Goal: Find contact information: Find contact information

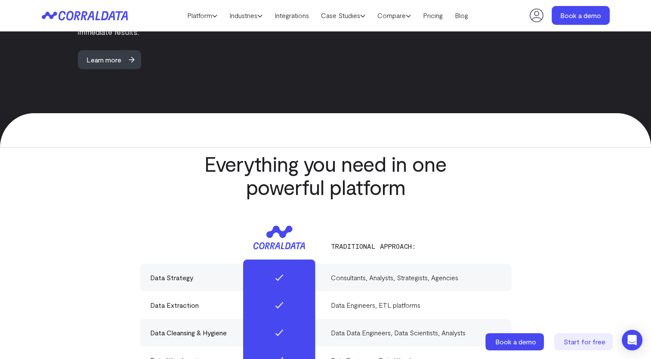
scroll to position [3720, 0]
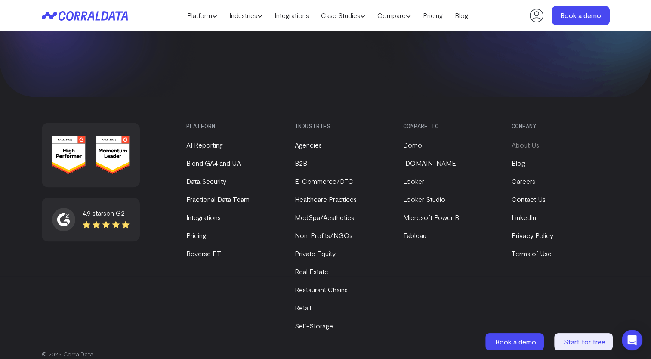
click at [520, 141] on link "About Us" at bounding box center [526, 145] width 28 height 8
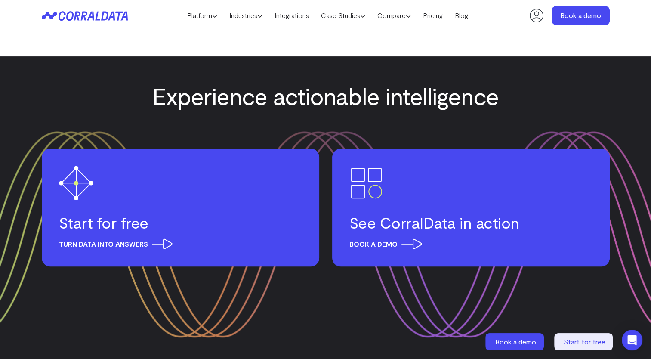
scroll to position [1202, 0]
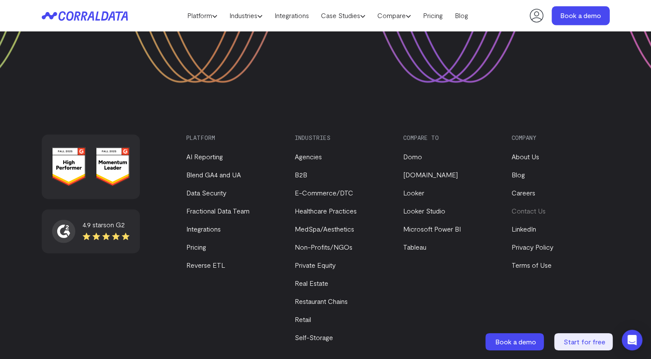
click at [534, 207] on link "Contact Us" at bounding box center [529, 211] width 34 height 8
